Goal: Navigation & Orientation: Find specific page/section

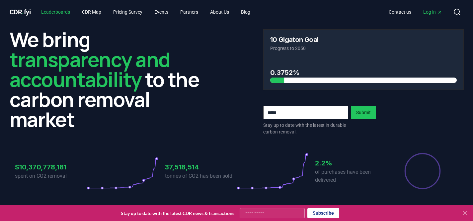
click at [64, 11] on link "Leaderboards" at bounding box center [56, 12] width 40 height 12
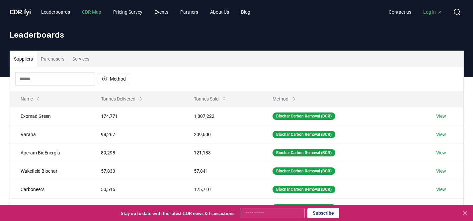
click at [104, 10] on link "CDR Map" at bounding box center [92, 12] width 30 height 12
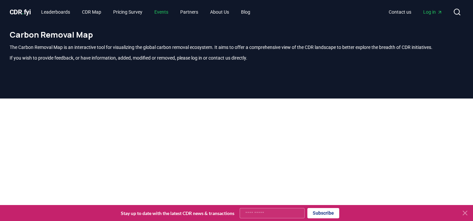
click at [170, 6] on link "Events" at bounding box center [161, 12] width 25 height 12
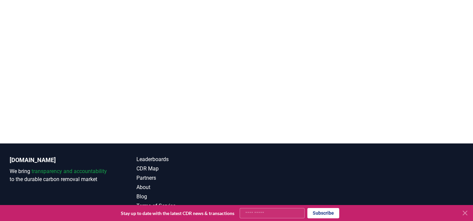
scroll to position [573, 0]
